Goal: Task Accomplishment & Management: Manage account settings

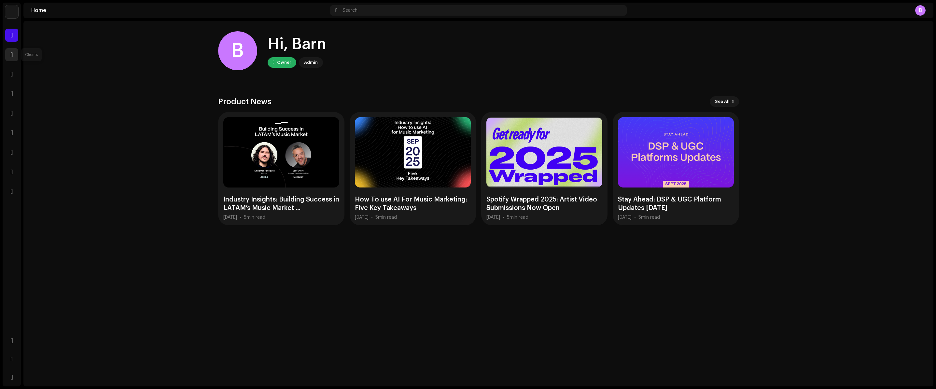
click at [16, 53] on div at bounding box center [11, 54] width 13 height 13
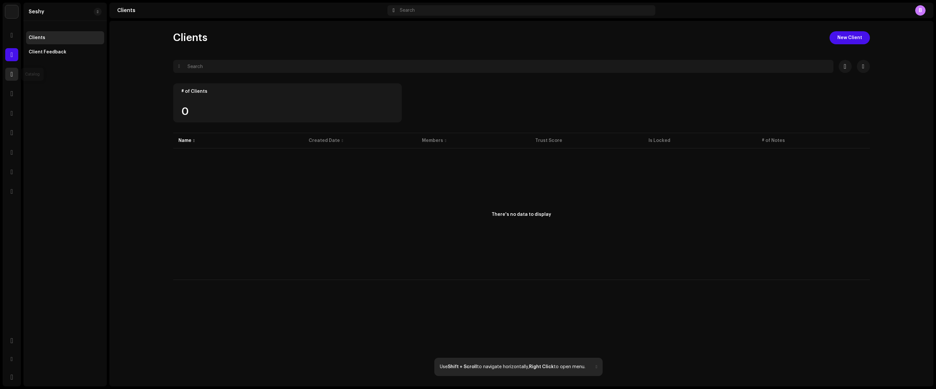
click at [15, 74] on div at bounding box center [11, 74] width 13 height 13
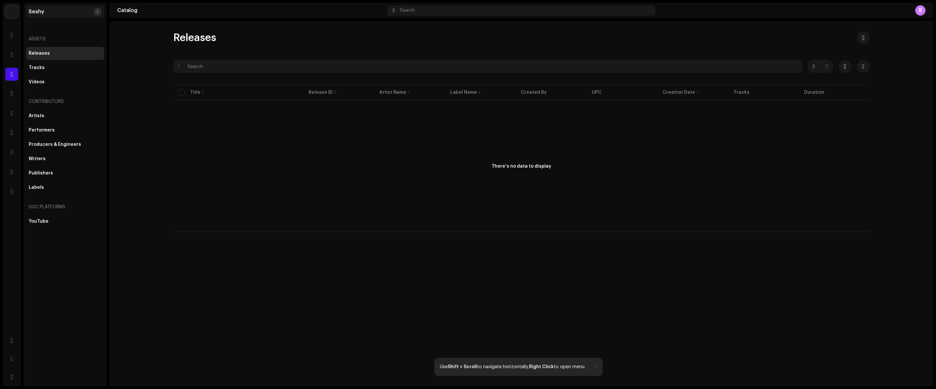
click at [98, 13] on span at bounding box center [97, 11] width 1 height 5
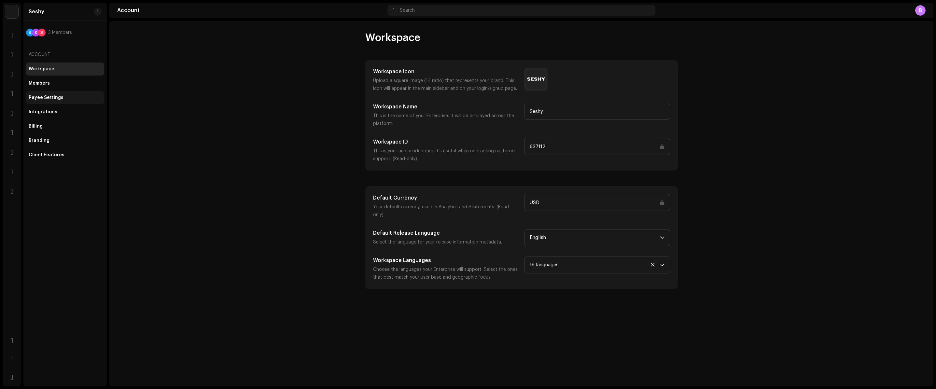
click at [57, 95] on div "Payee Settings" at bounding box center [46, 97] width 35 height 5
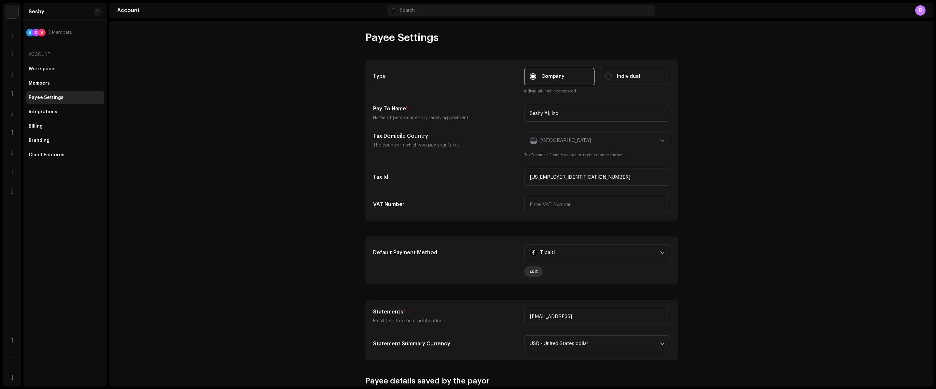
click at [536, 271] on button "Edit" at bounding box center [533, 271] width 19 height 10
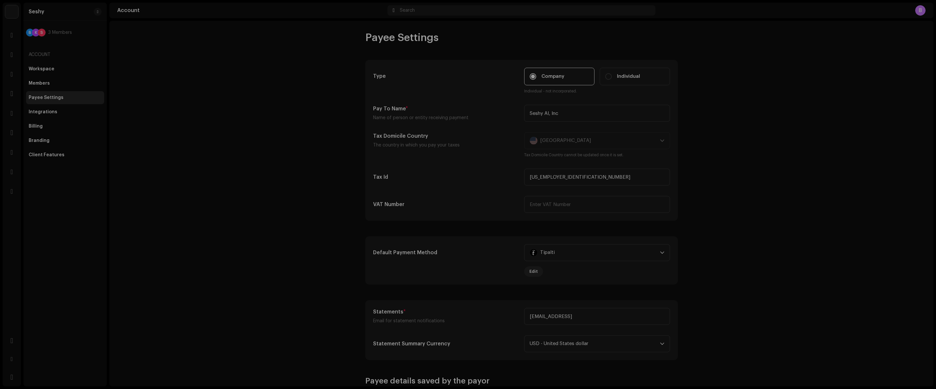
click at [741, 148] on div "Complete the form below to finish payment setup" at bounding box center [468, 194] width 936 height 389
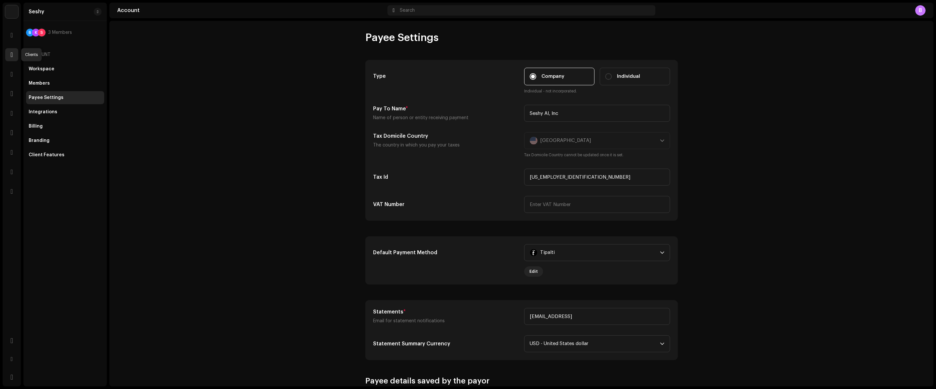
click at [10, 57] on span at bounding box center [11, 54] width 2 height 5
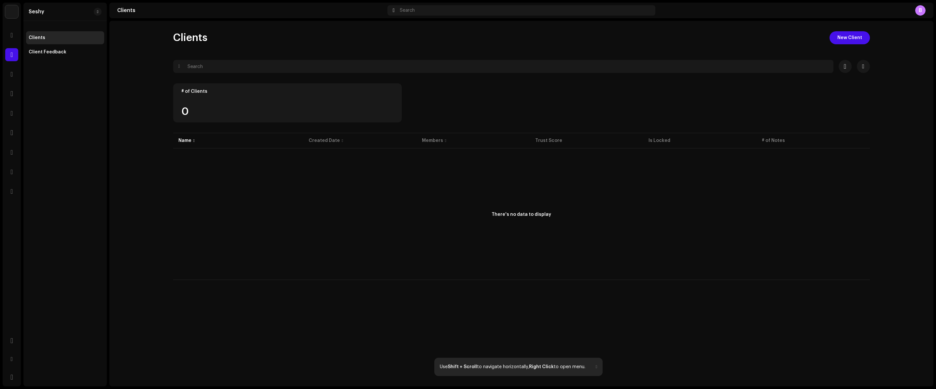
click at [18, 34] on div "Home" at bounding box center [12, 35] width 18 height 18
